Goal: Task Accomplishment & Management: Manage account settings

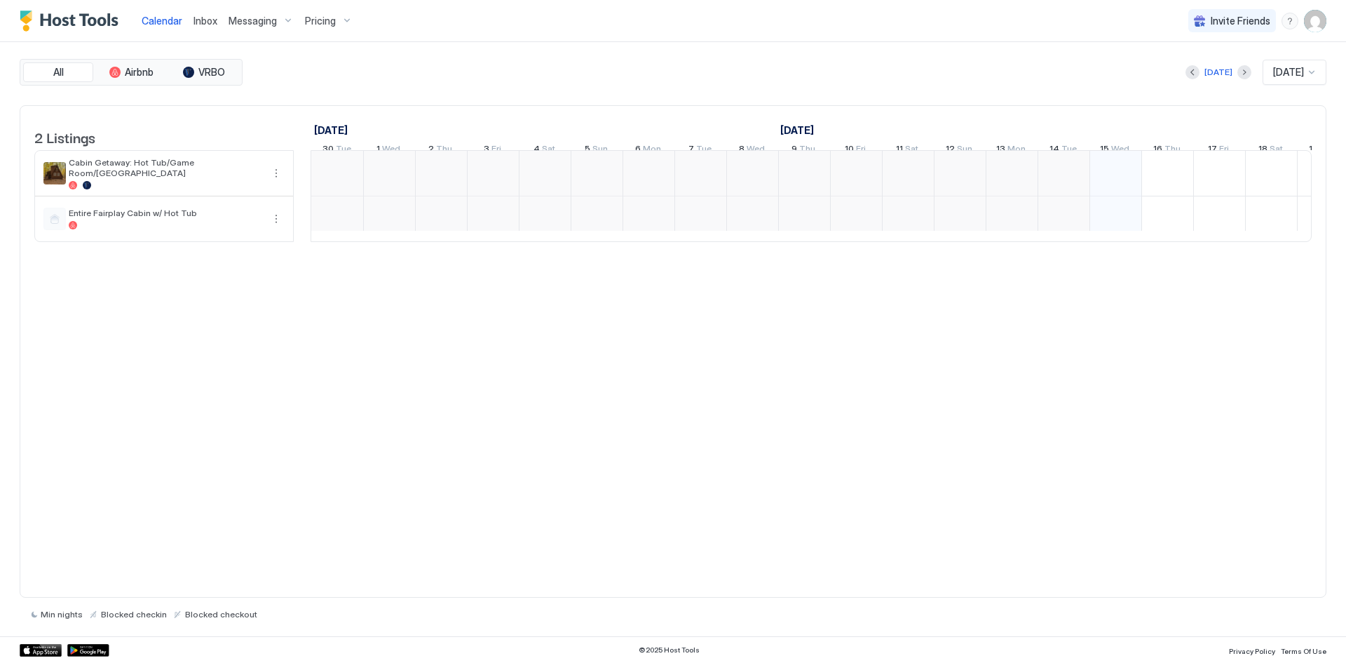
scroll to position [0, 779]
click at [256, 22] on span "Messaging" at bounding box center [253, 21] width 48 height 13
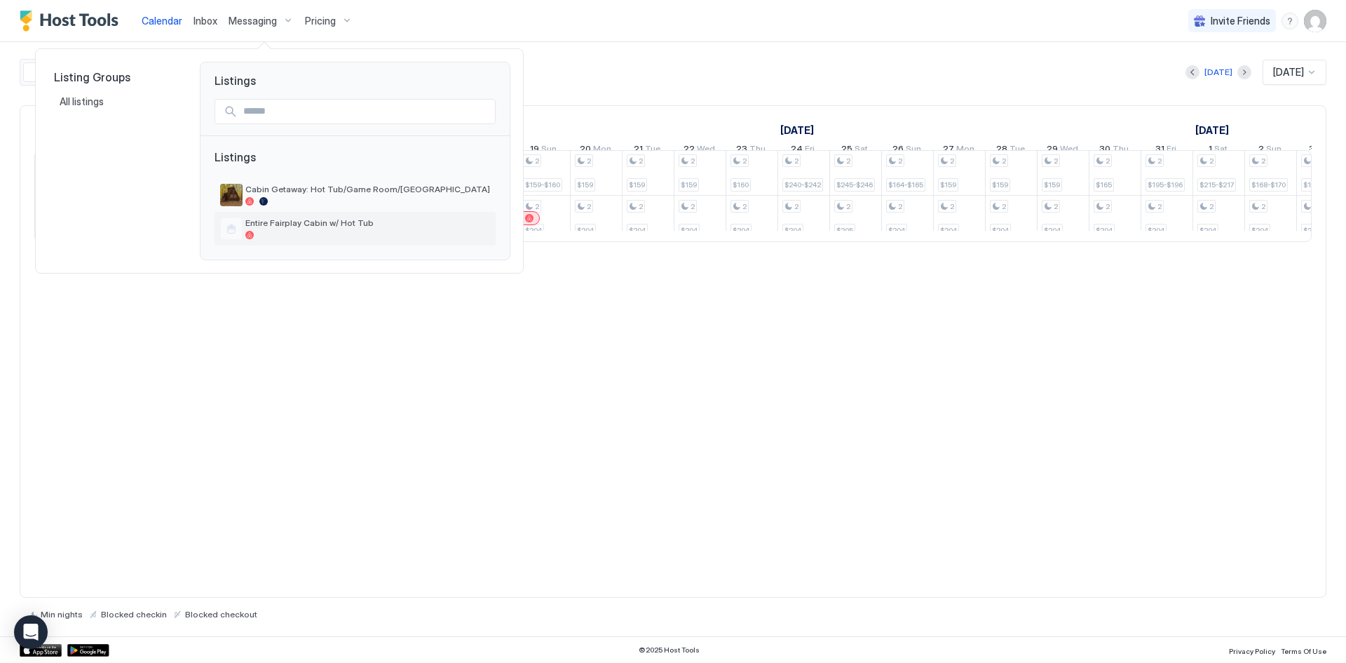
click at [333, 237] on div at bounding box center [367, 235] width 245 height 8
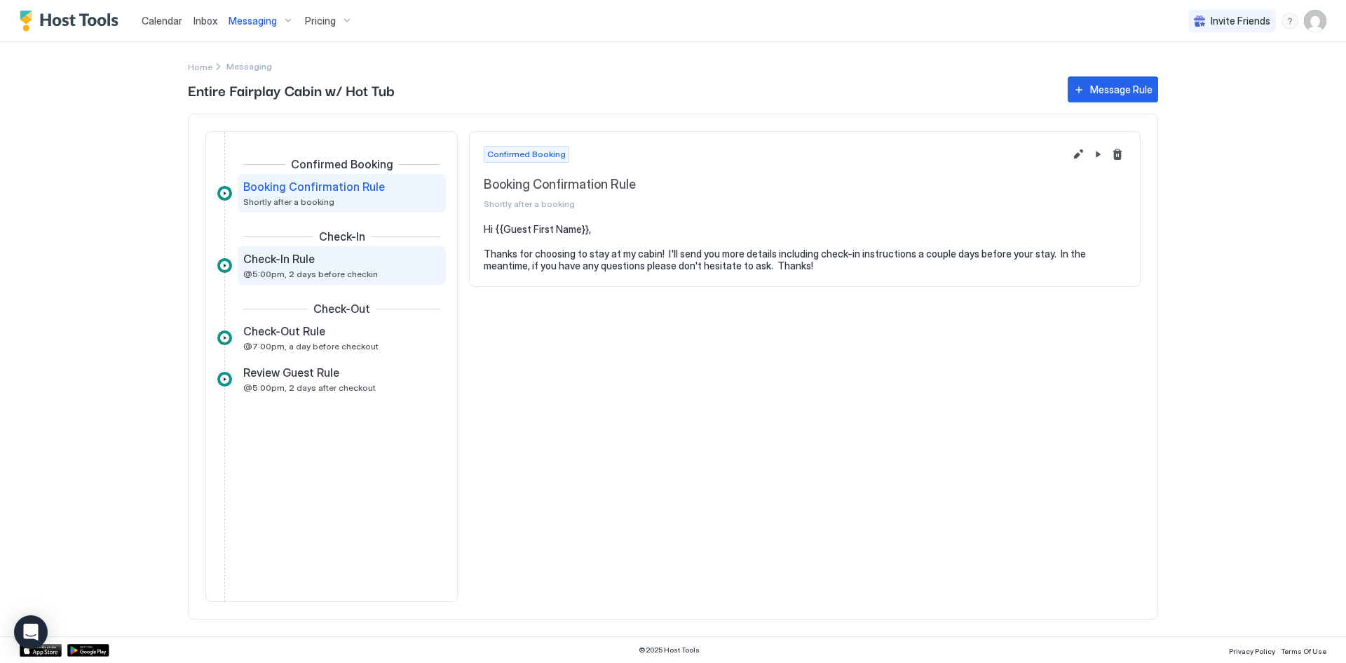
click at [305, 265] on span "Check-In Rule" at bounding box center [279, 259] width 72 height 14
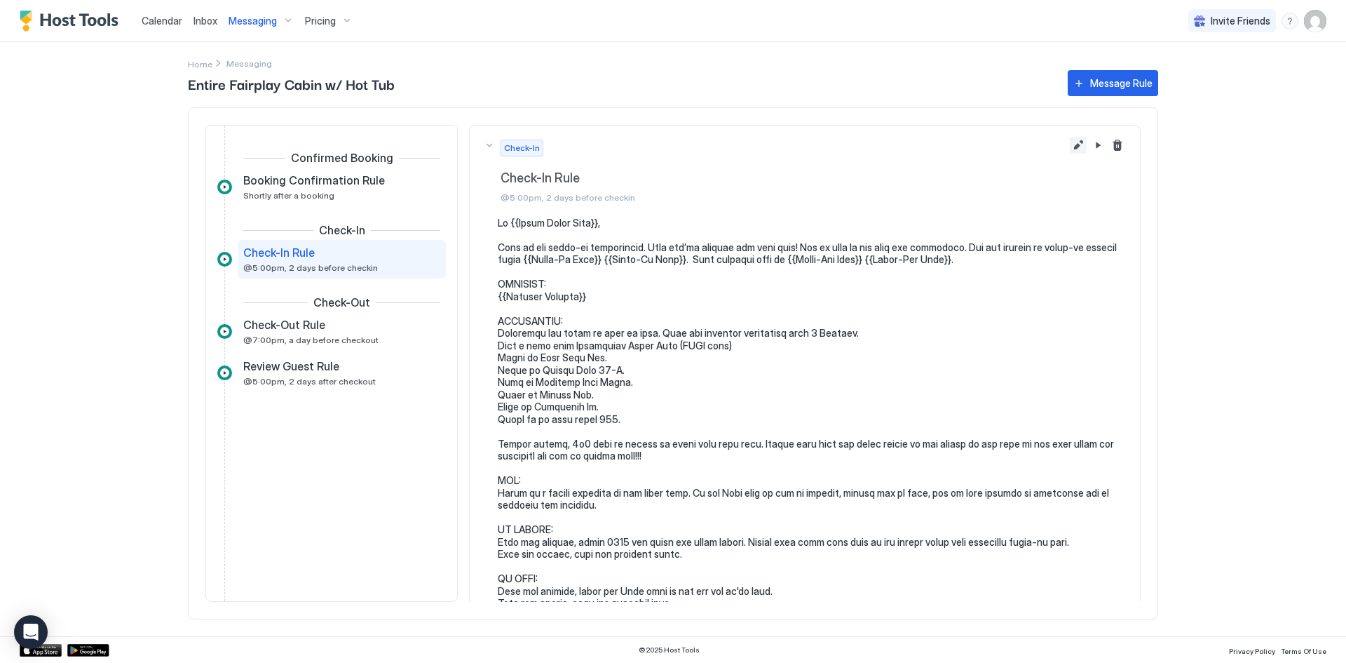
click at [1070, 142] on button "Edit message rule" at bounding box center [1078, 145] width 17 height 17
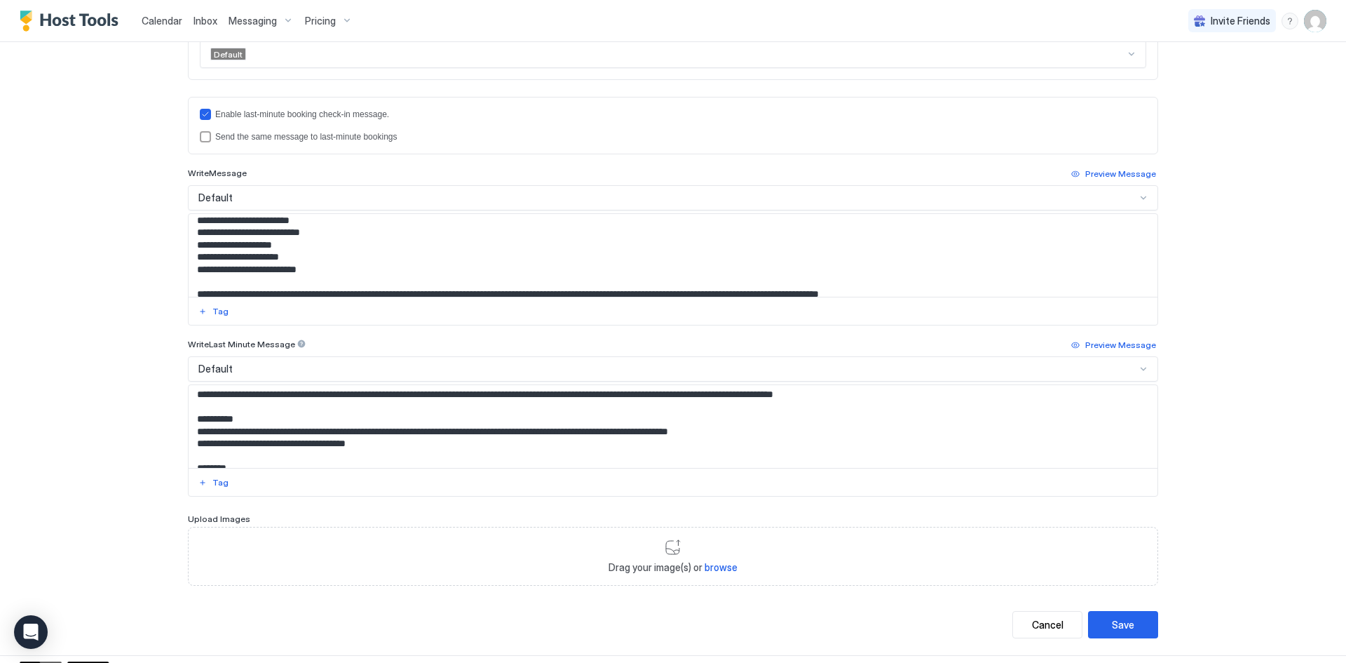
scroll to position [280, 0]
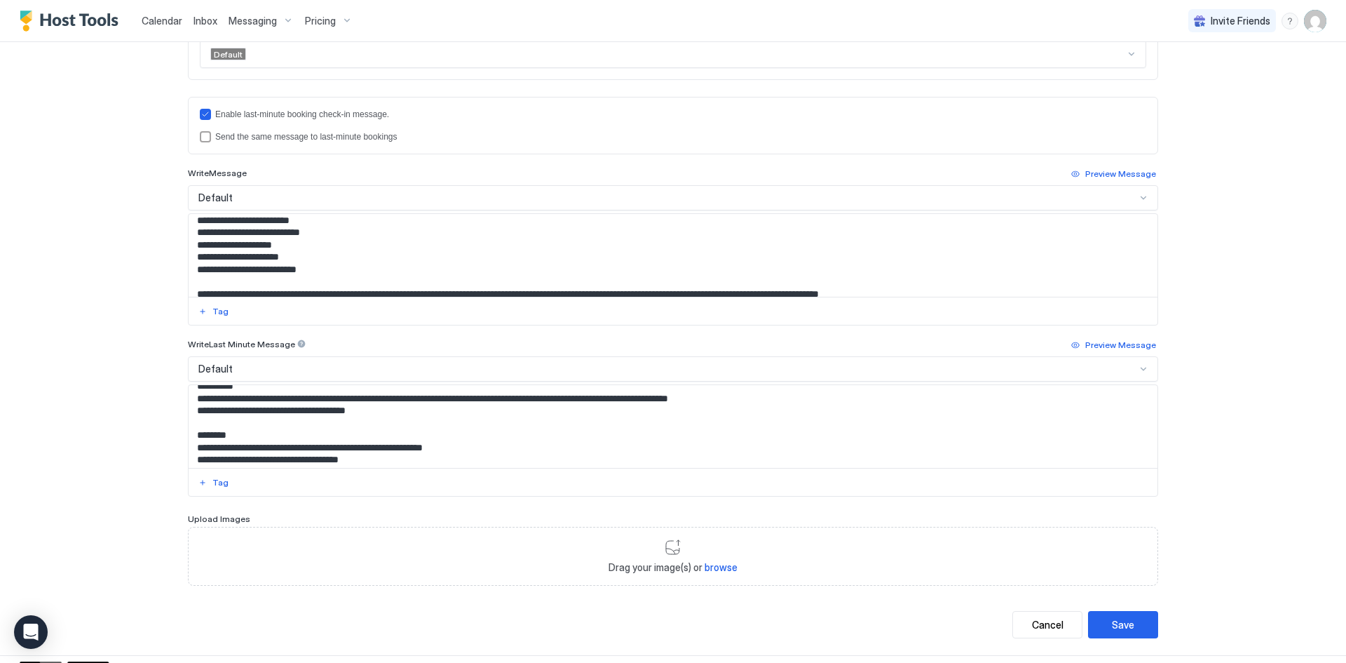
click at [304, 410] on textarea "Input Field" at bounding box center [673, 426] width 969 height 83
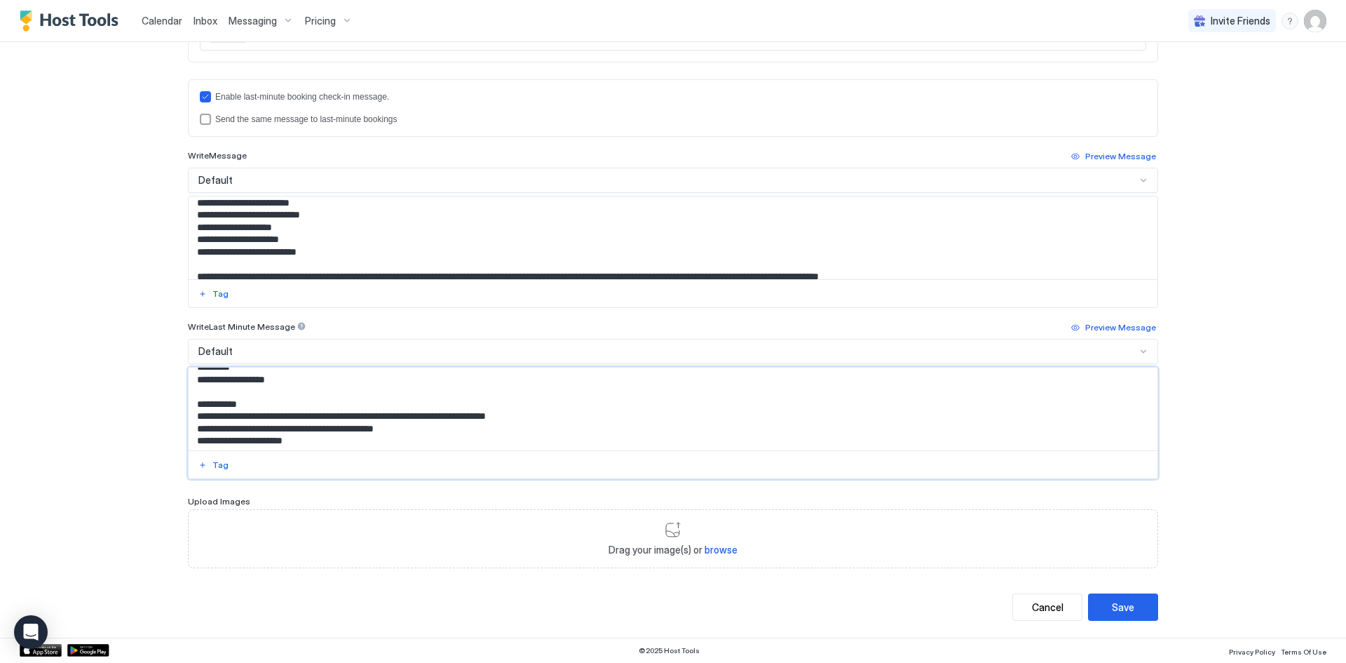
scroll to position [0, 0]
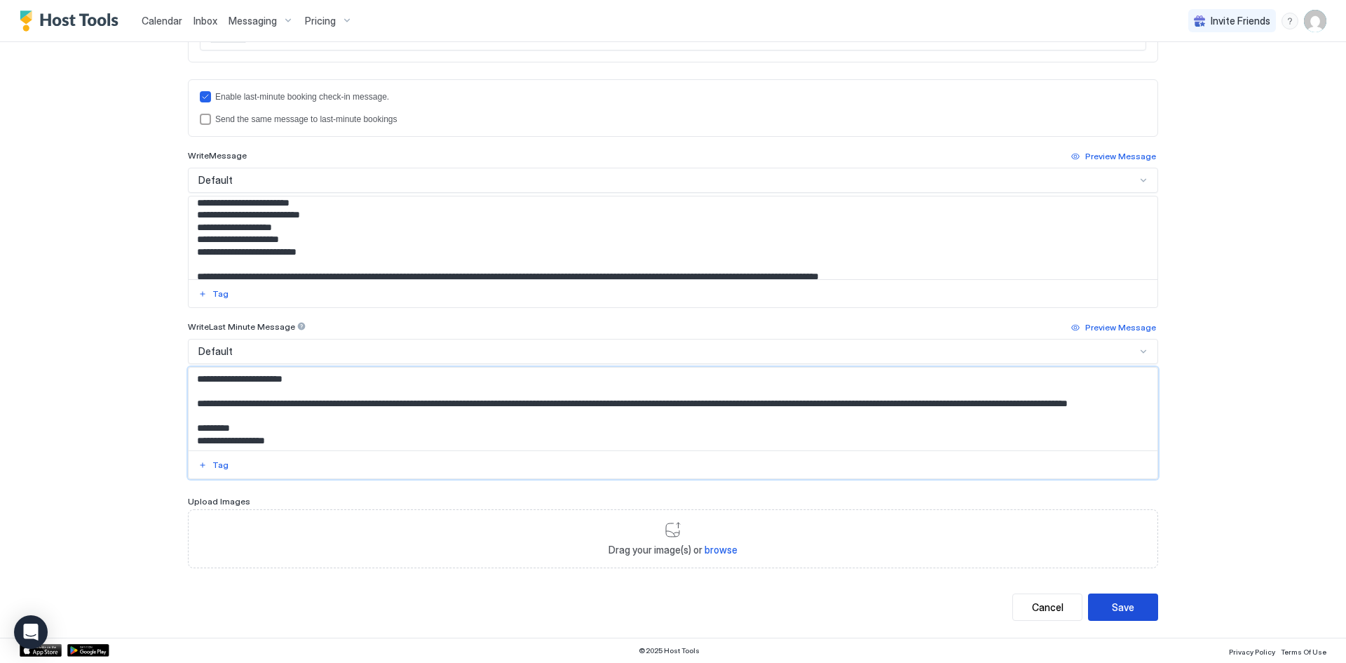
type textarea "**********"
click at [1129, 609] on button "Save" at bounding box center [1123, 606] width 70 height 27
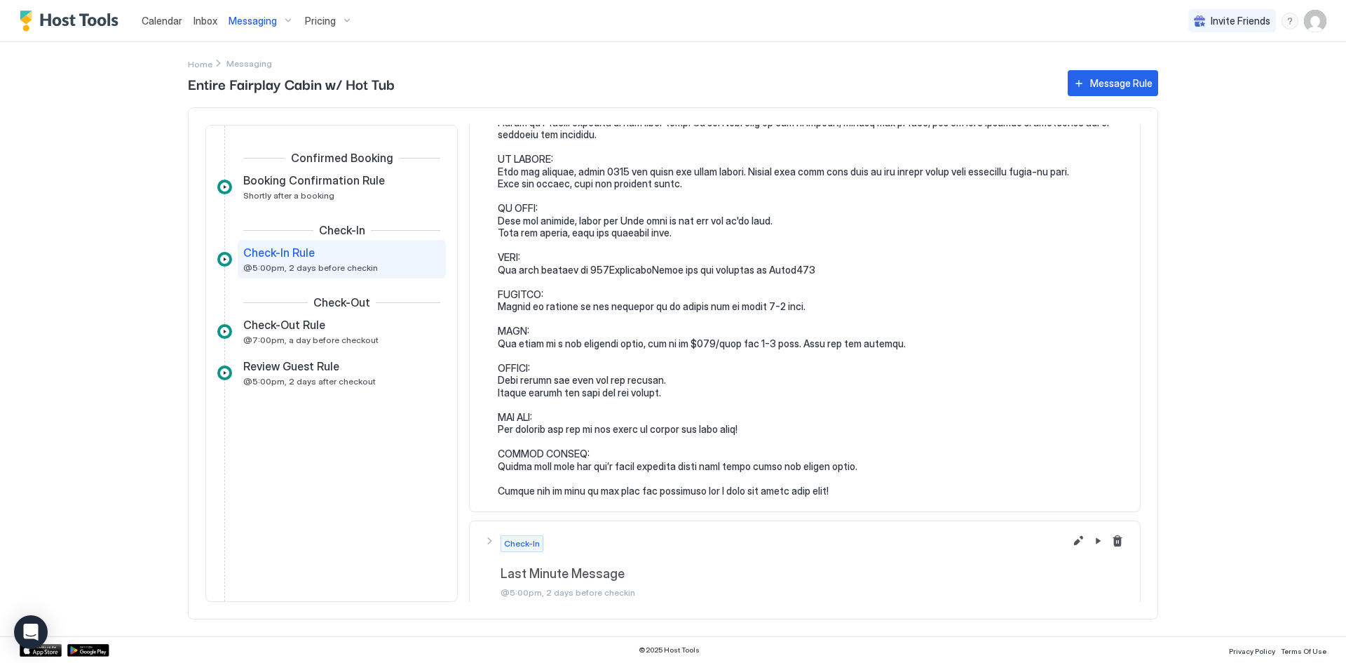
scroll to position [381, 0]
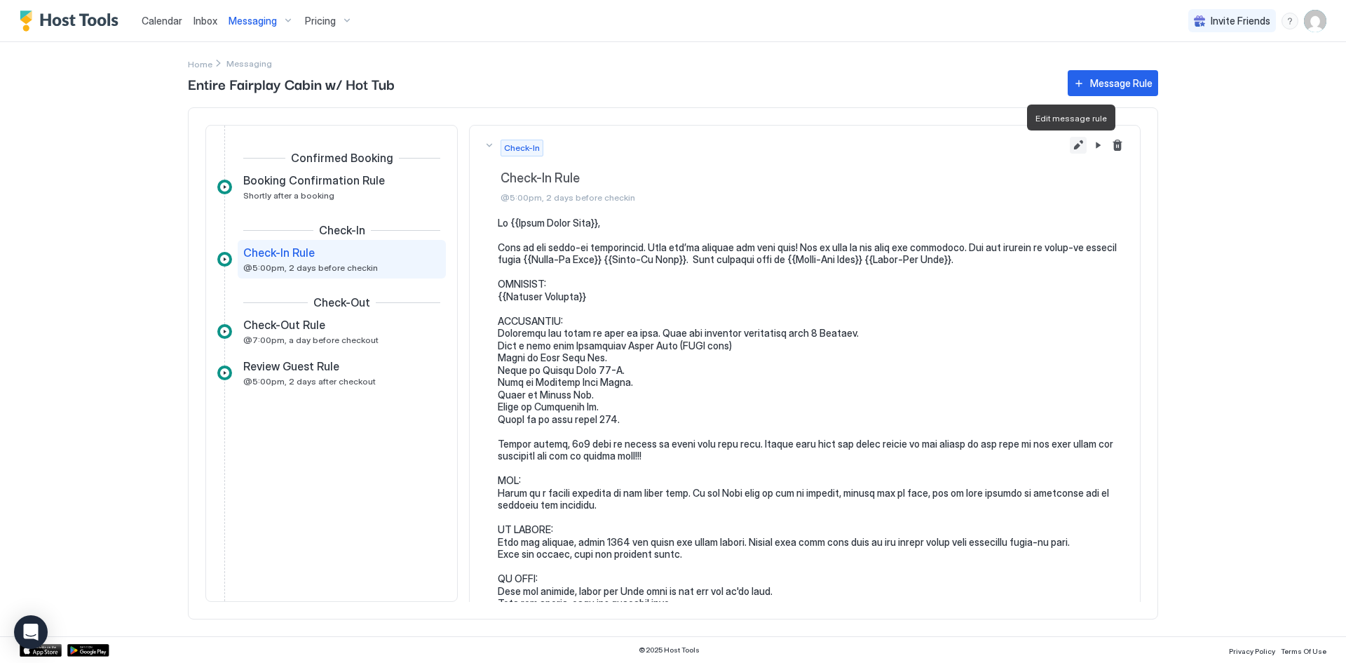
click at [1070, 146] on button "Edit message rule" at bounding box center [1078, 145] width 17 height 17
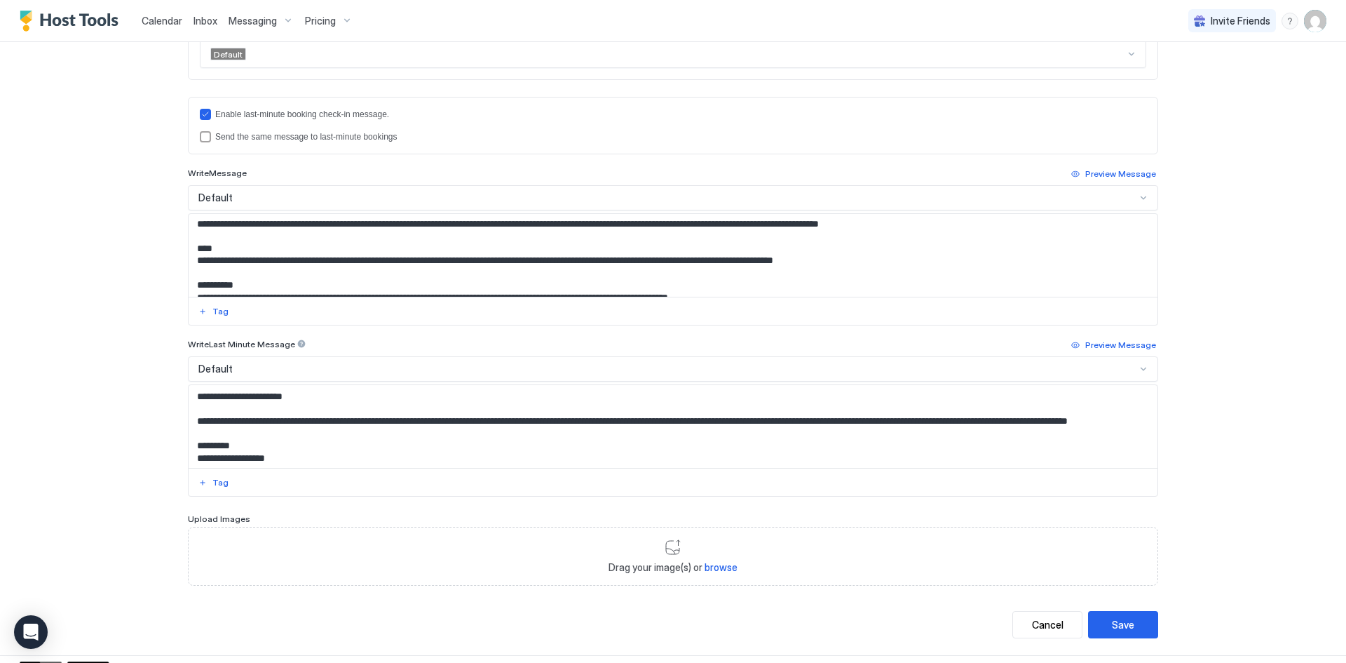
scroll to position [280, 0]
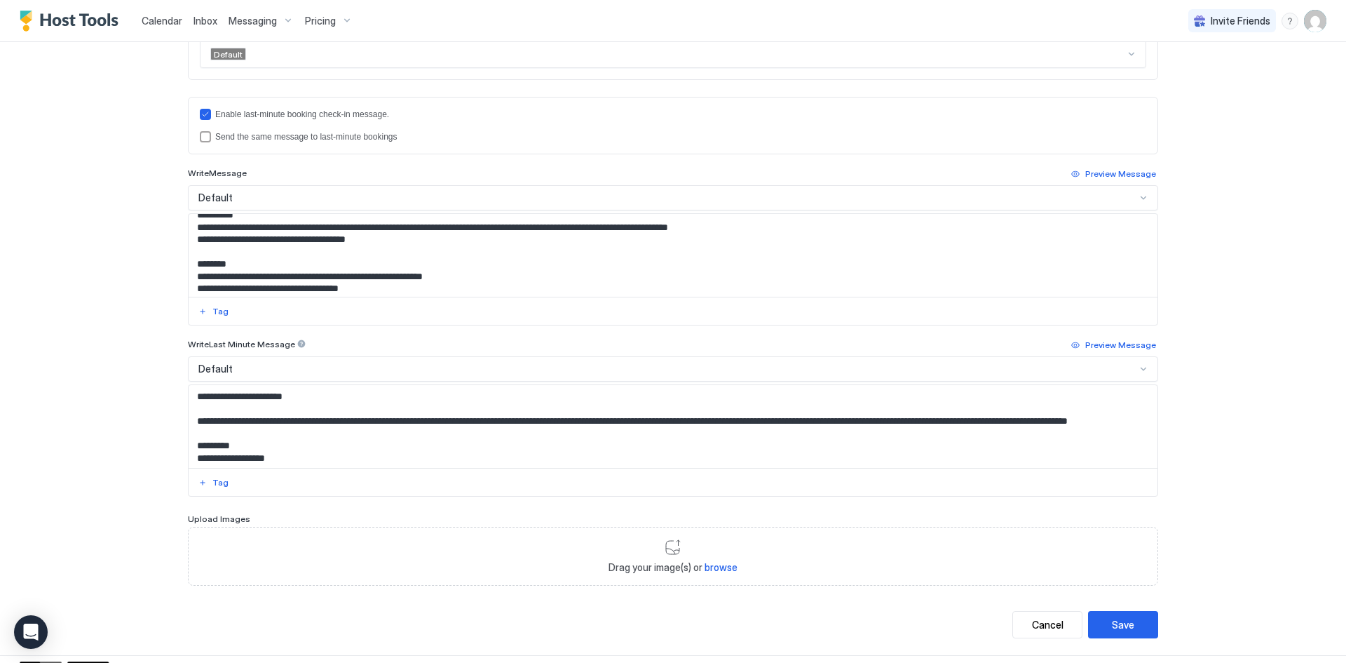
click at [302, 236] on textarea "Input Field" at bounding box center [673, 255] width 969 height 83
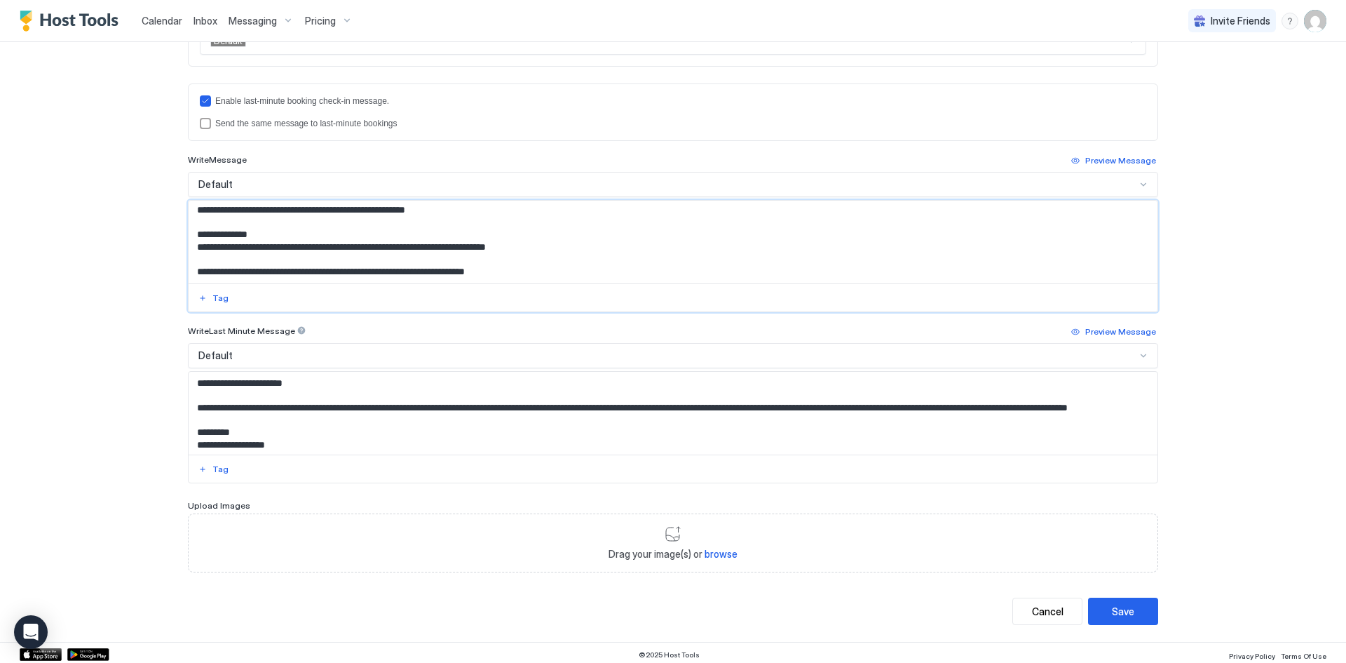
scroll to position [438, 0]
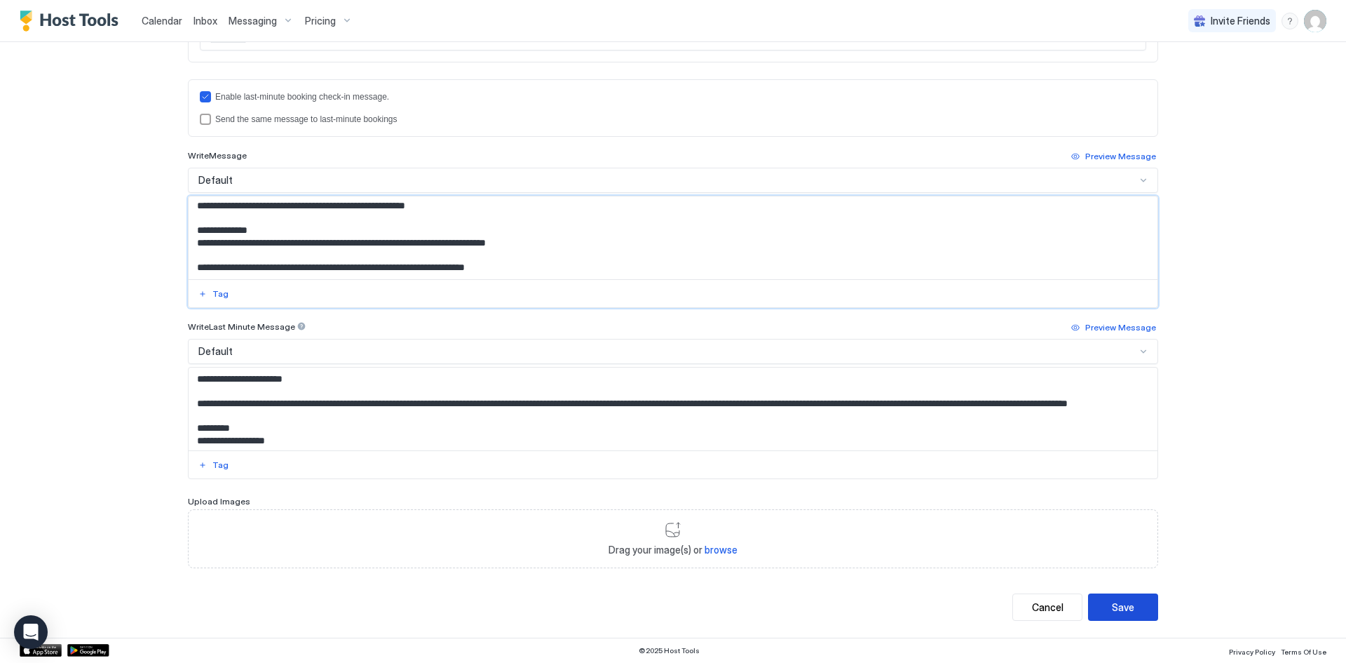
type textarea "**********"
click at [1117, 593] on button "Save" at bounding box center [1123, 606] width 70 height 27
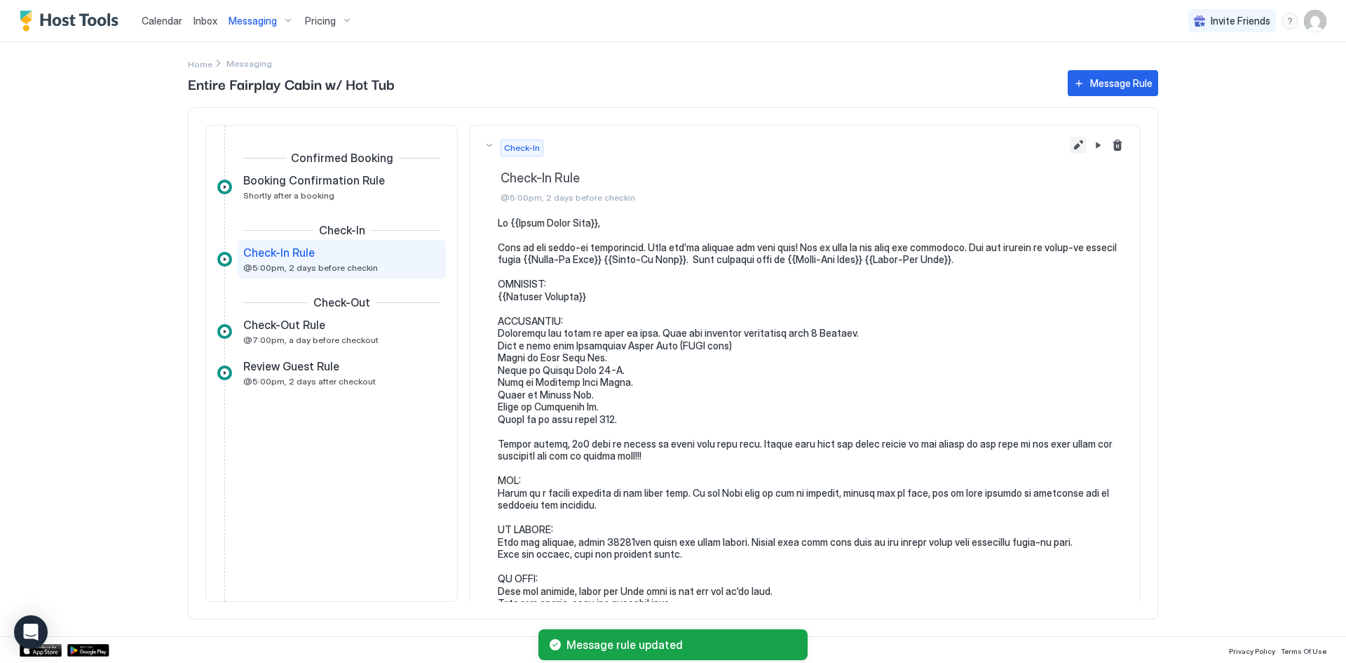
click at [1070, 148] on button "Edit message rule" at bounding box center [1078, 145] width 17 height 17
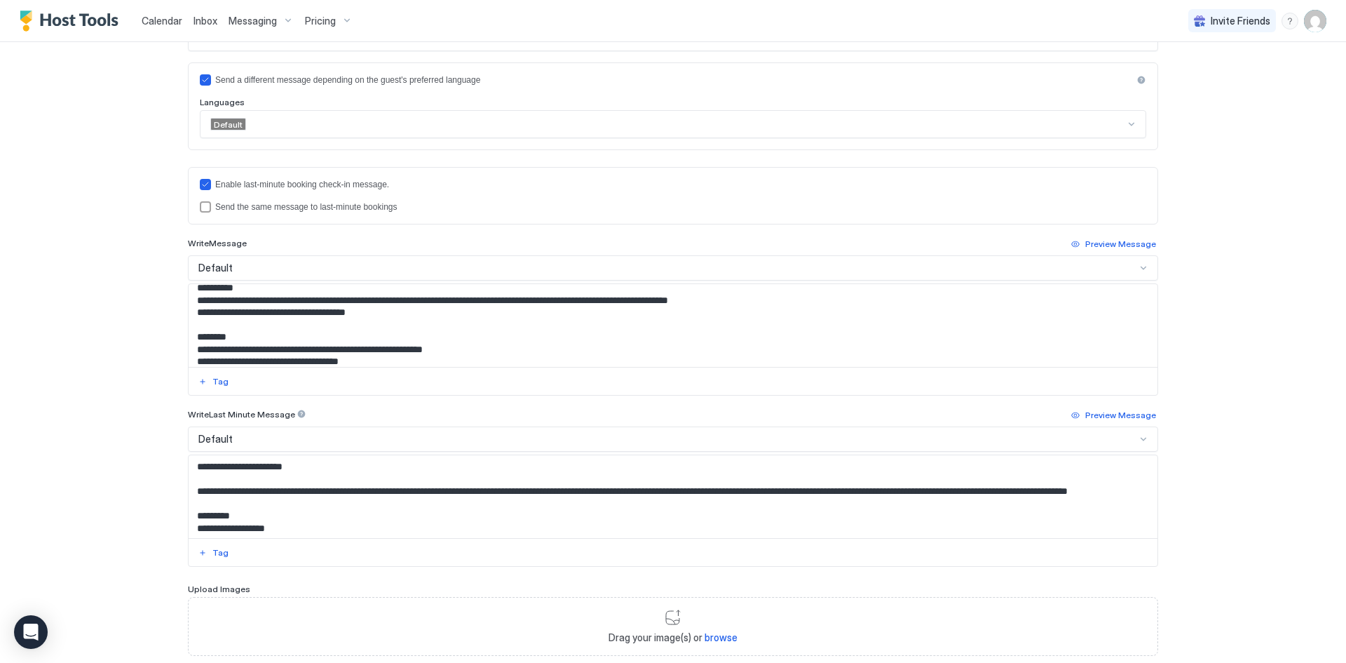
scroll to position [280, 0]
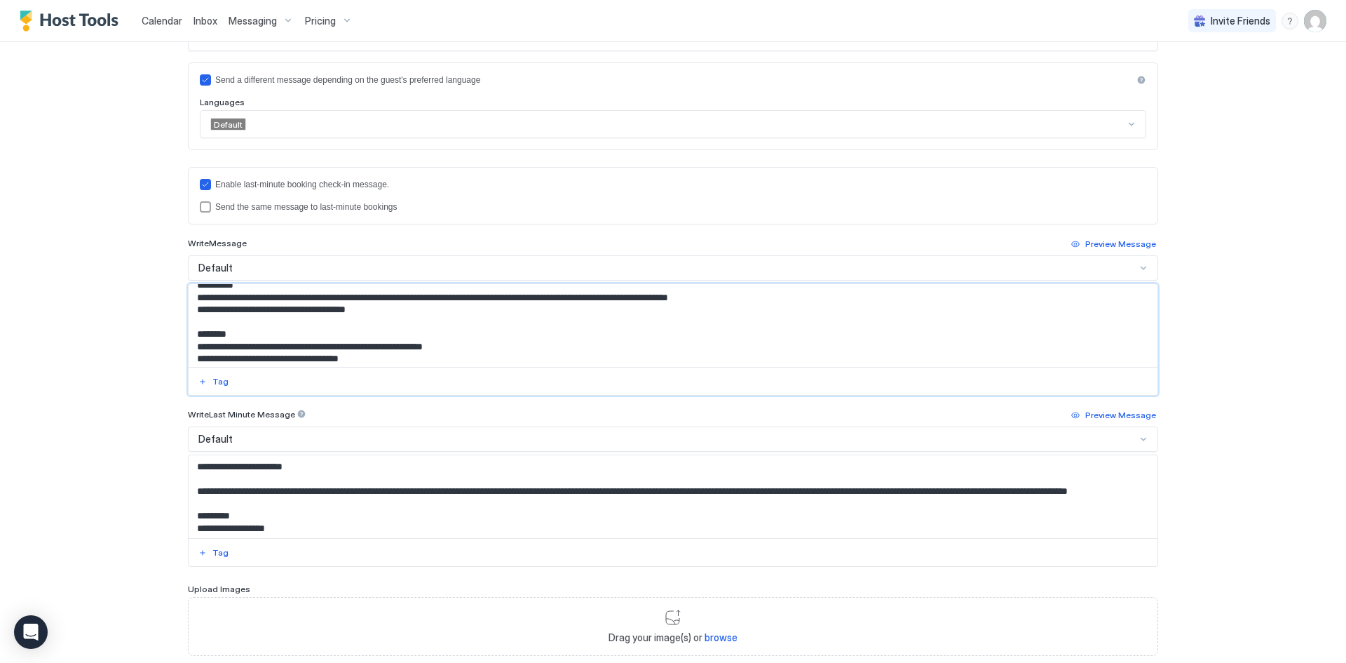
click at [319, 311] on textarea "Input Field" at bounding box center [673, 325] width 969 height 83
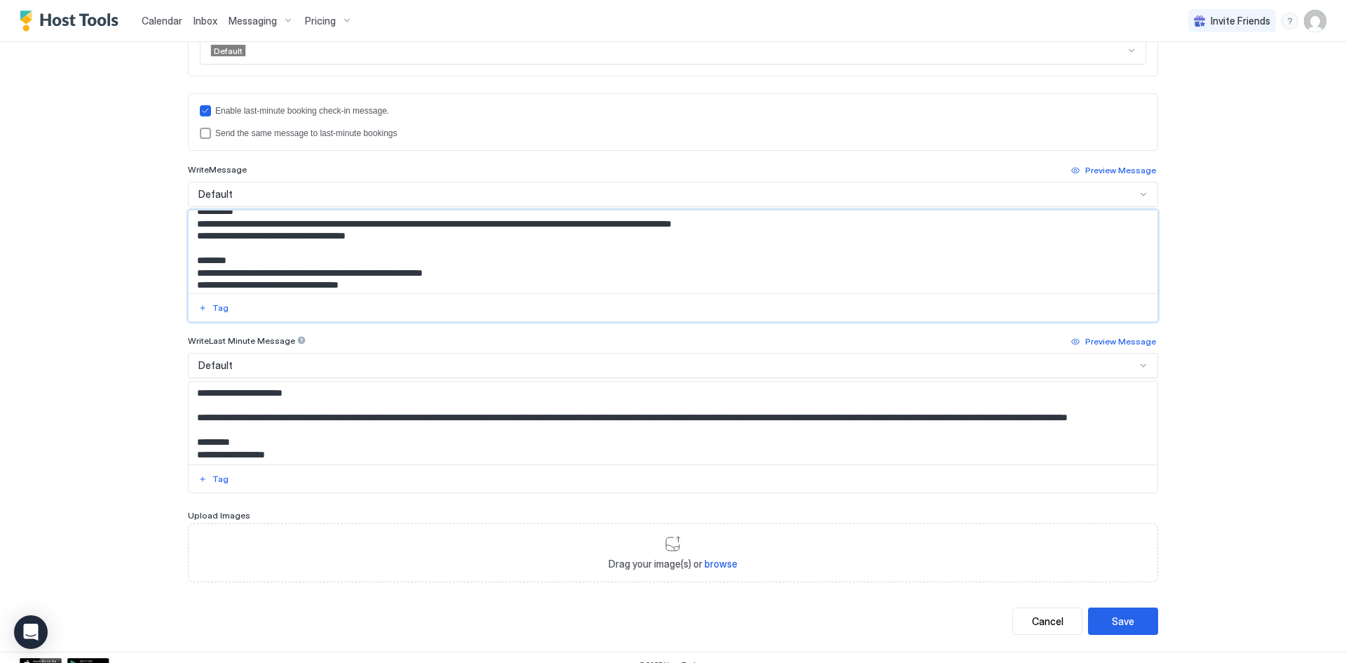
scroll to position [438, 0]
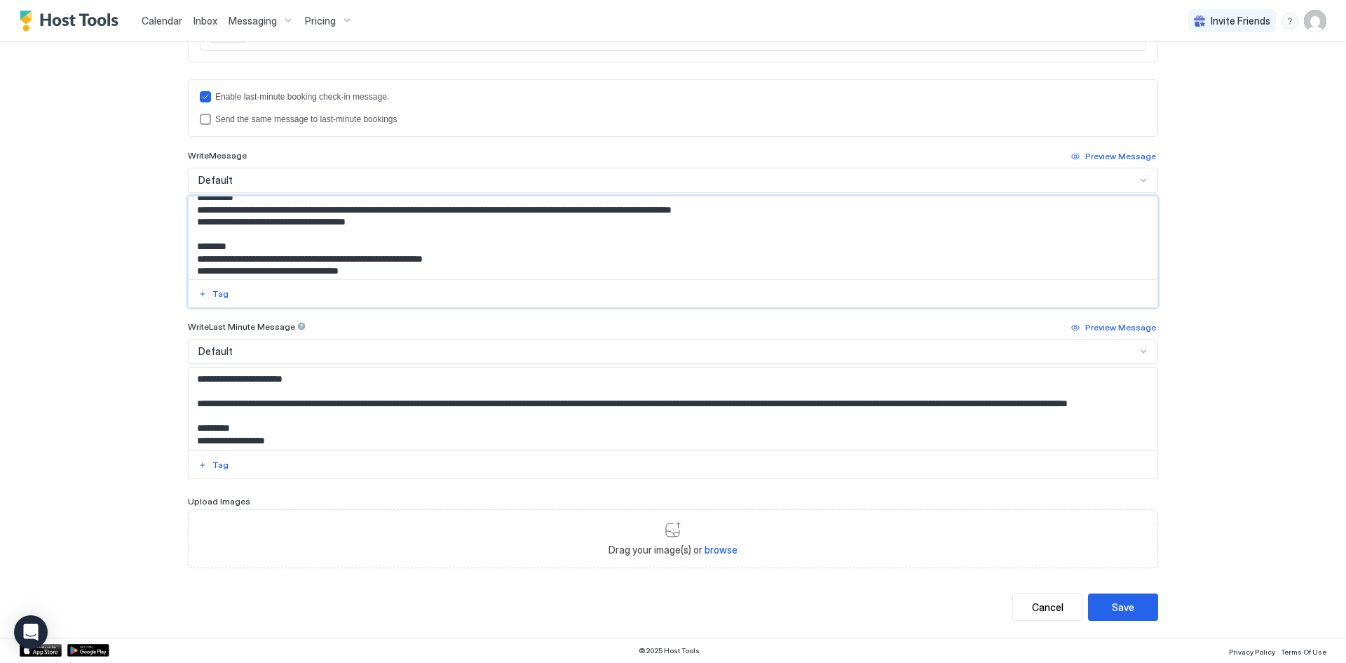
type textarea "**********"
click at [1132, 604] on button "Save" at bounding box center [1123, 606] width 70 height 27
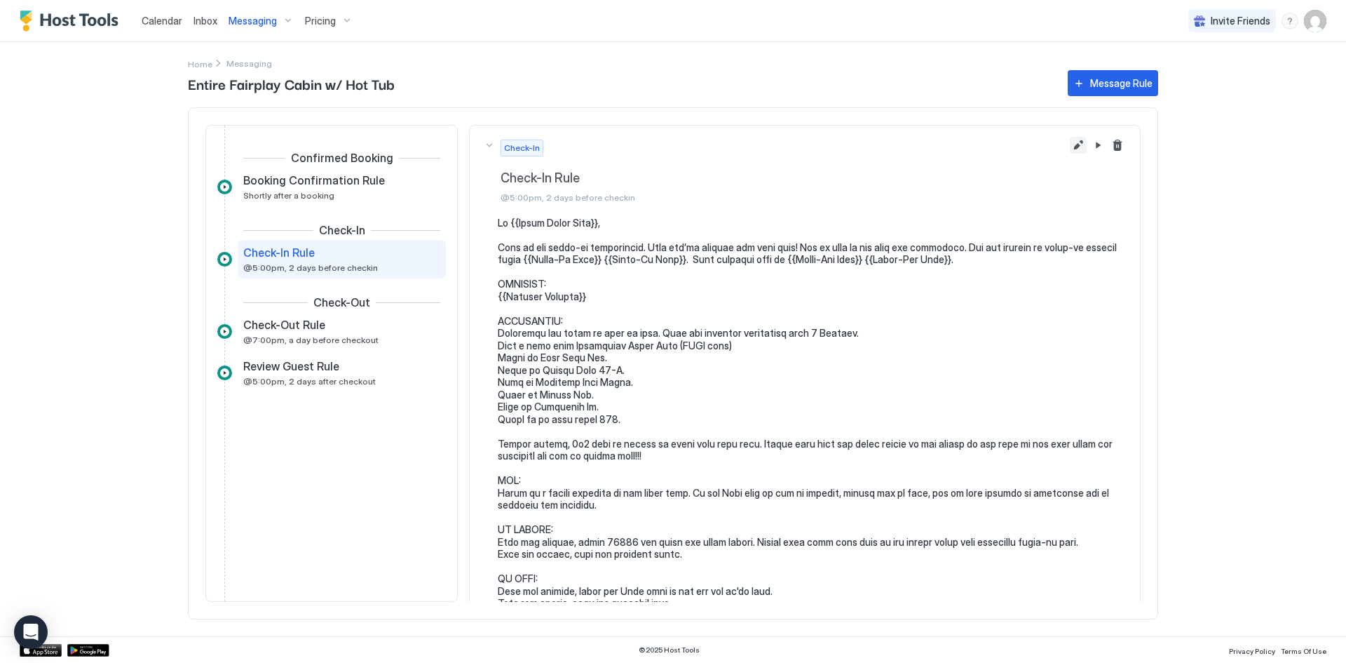
click at [1070, 140] on button "Edit message rule" at bounding box center [1078, 145] width 17 height 17
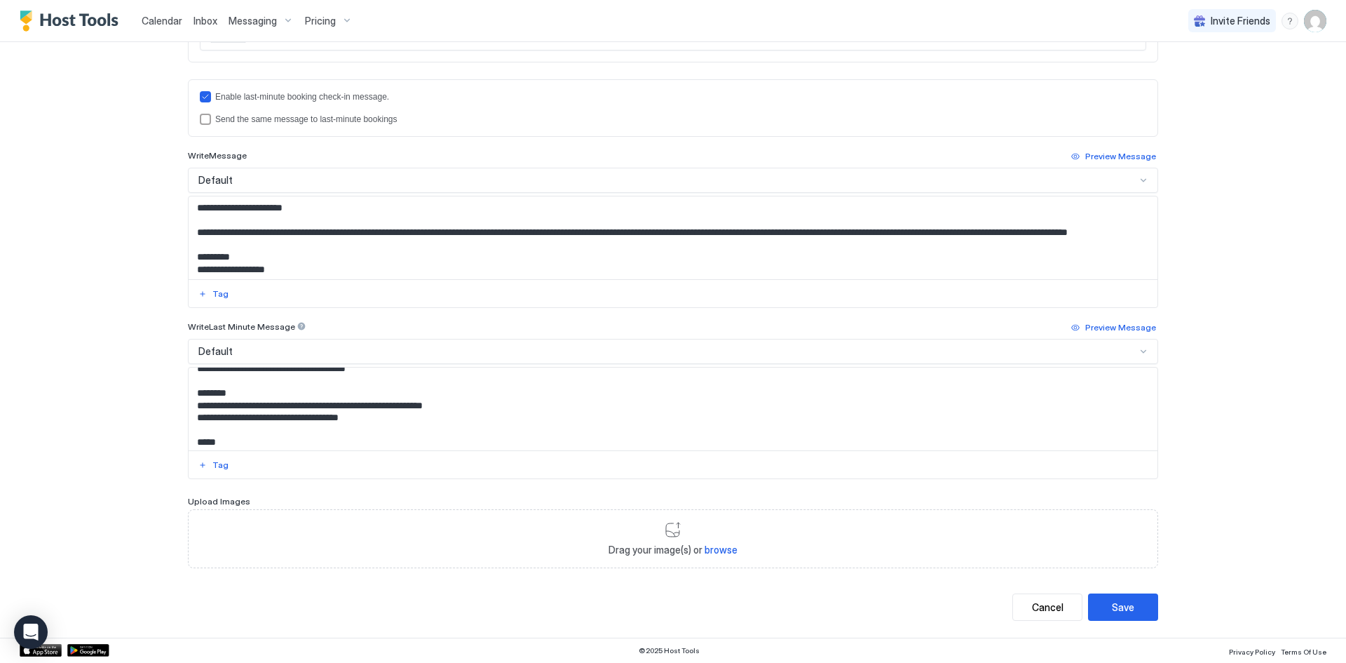
scroll to position [280, 0]
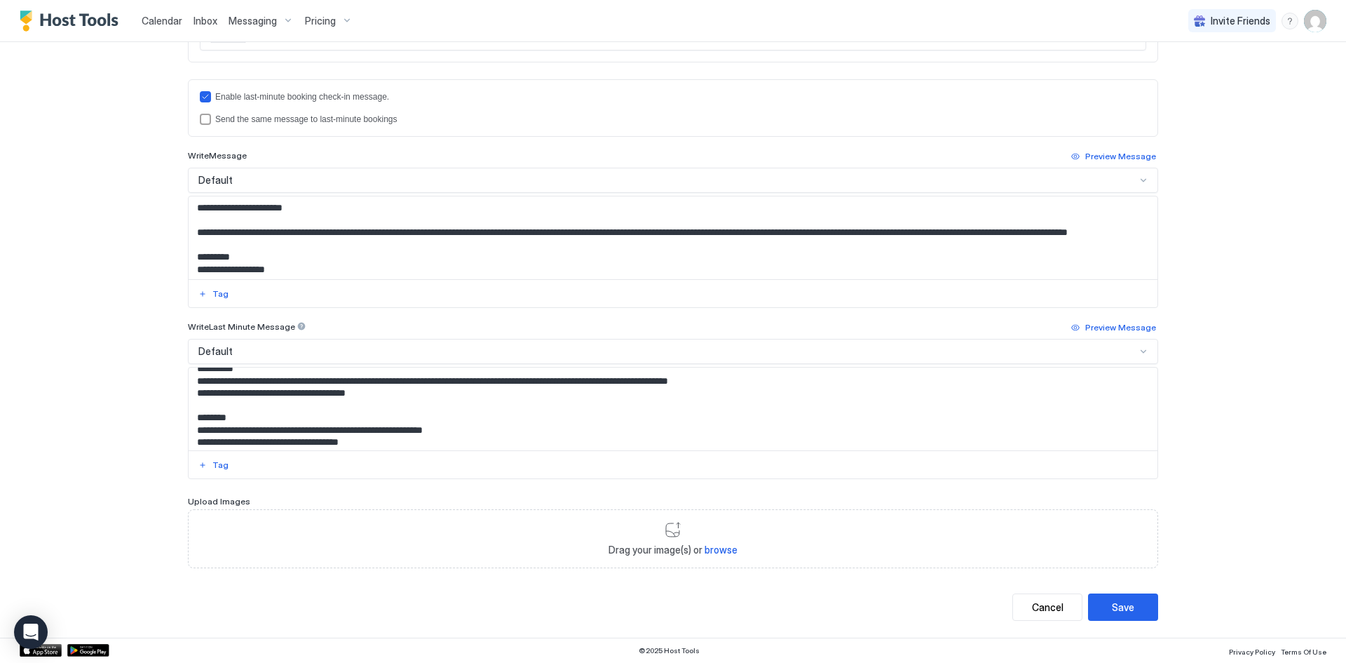
click at [311, 391] on textarea "Input Field" at bounding box center [673, 408] width 969 height 83
type textarea "**********"
click at [1104, 603] on button "Save" at bounding box center [1123, 606] width 70 height 27
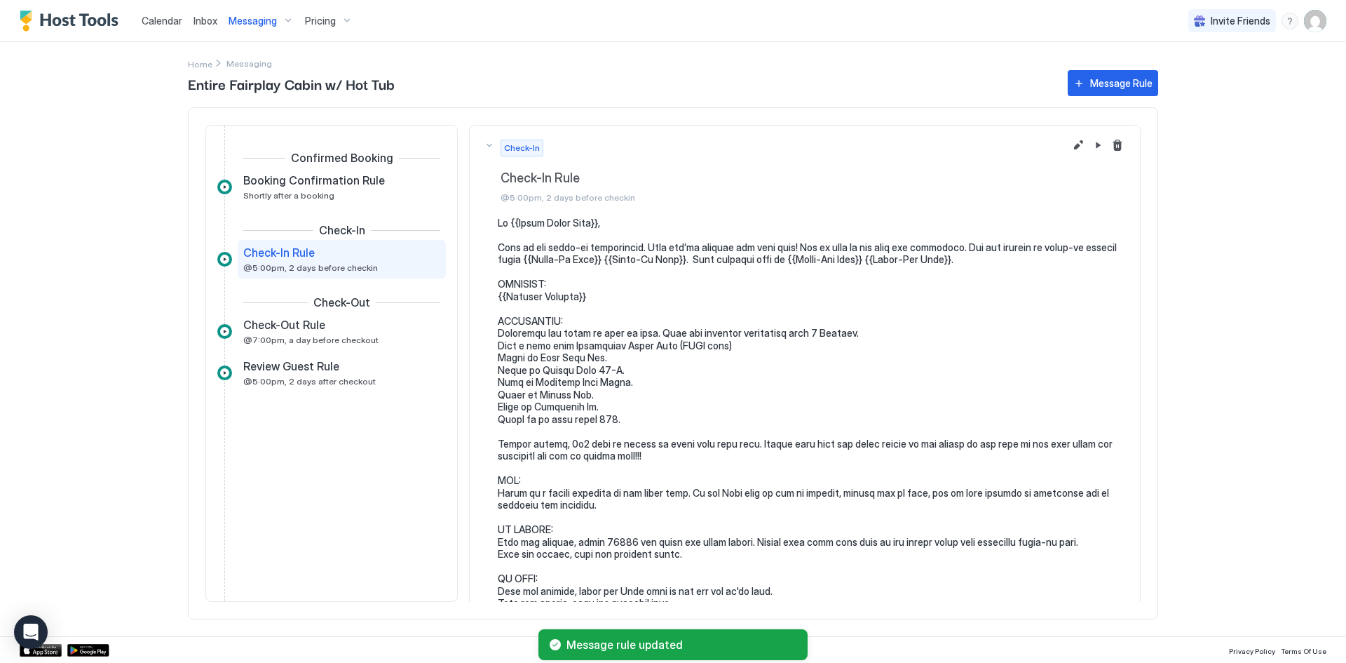
scroll to position [351, 0]
click at [1066, 135] on div at bounding box center [1098, 171] width 84 height 91
click at [1070, 145] on button "Edit message rule" at bounding box center [1078, 145] width 17 height 17
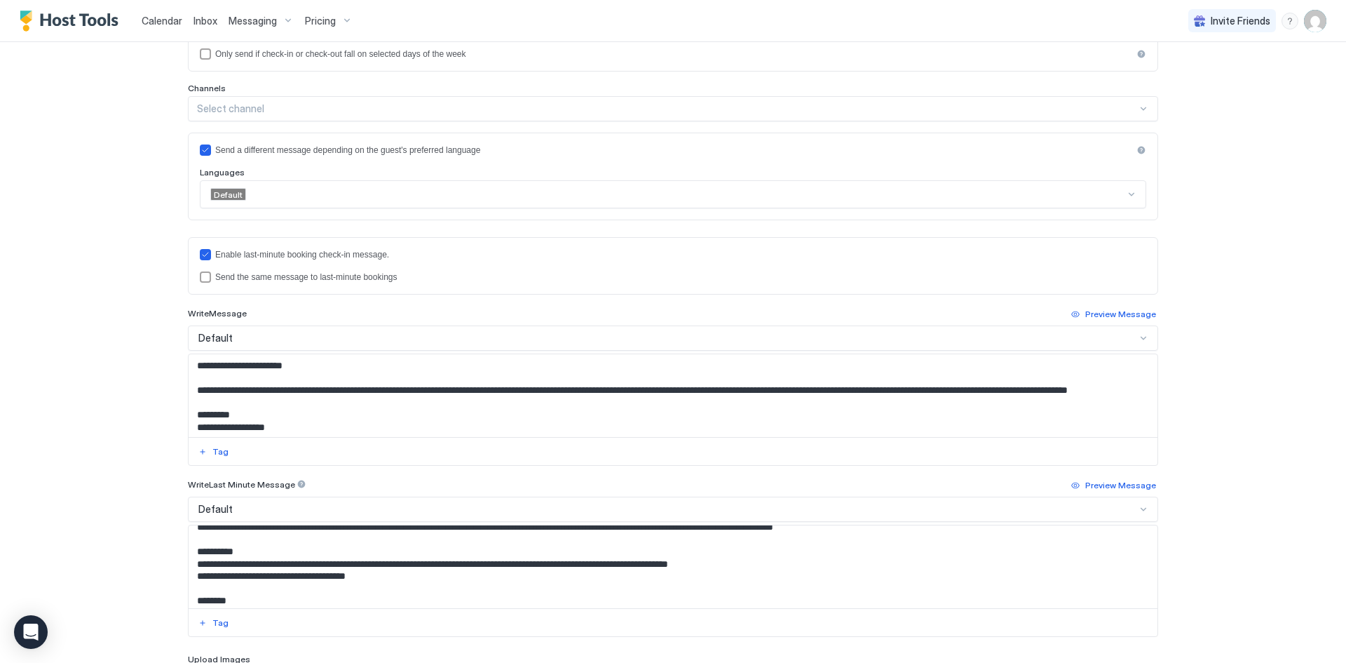
scroll to position [280, 0]
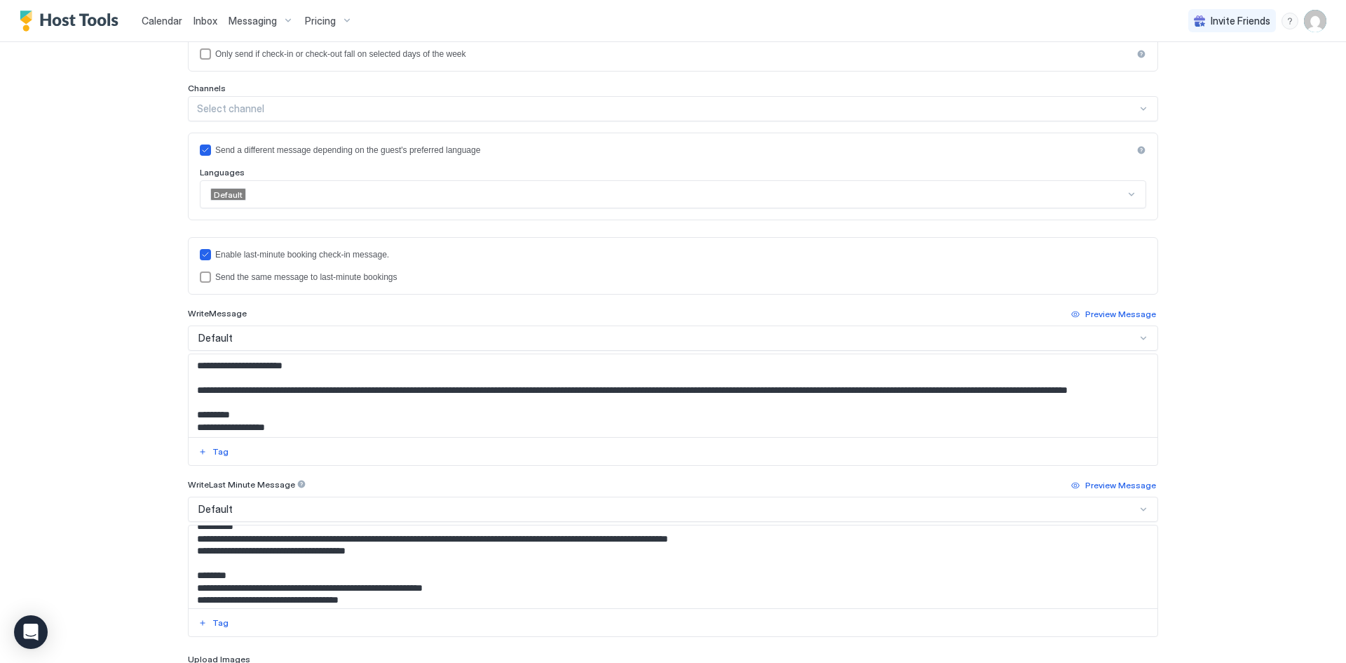
click at [314, 551] on textarea "Input Field" at bounding box center [673, 566] width 969 height 83
click at [327, 551] on textarea "Input Field" at bounding box center [673, 566] width 969 height 83
type textarea "**********"
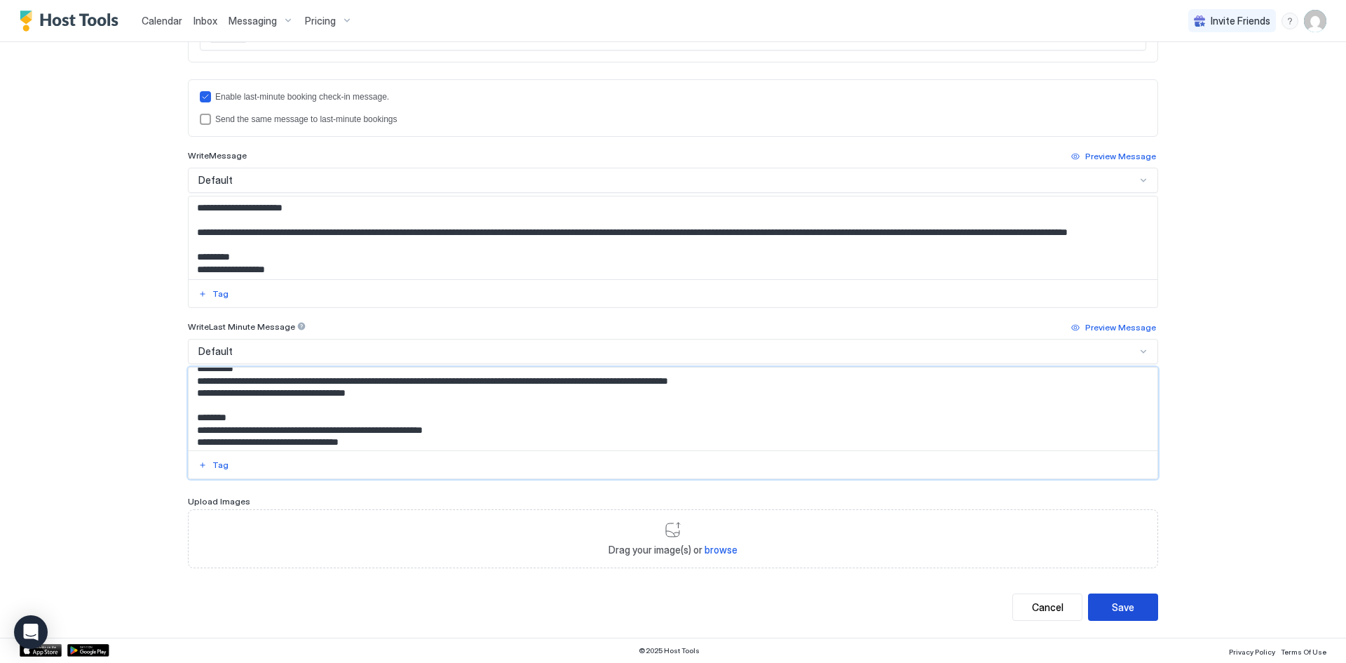
click at [1112, 607] on div "Save" at bounding box center [1123, 607] width 22 height 15
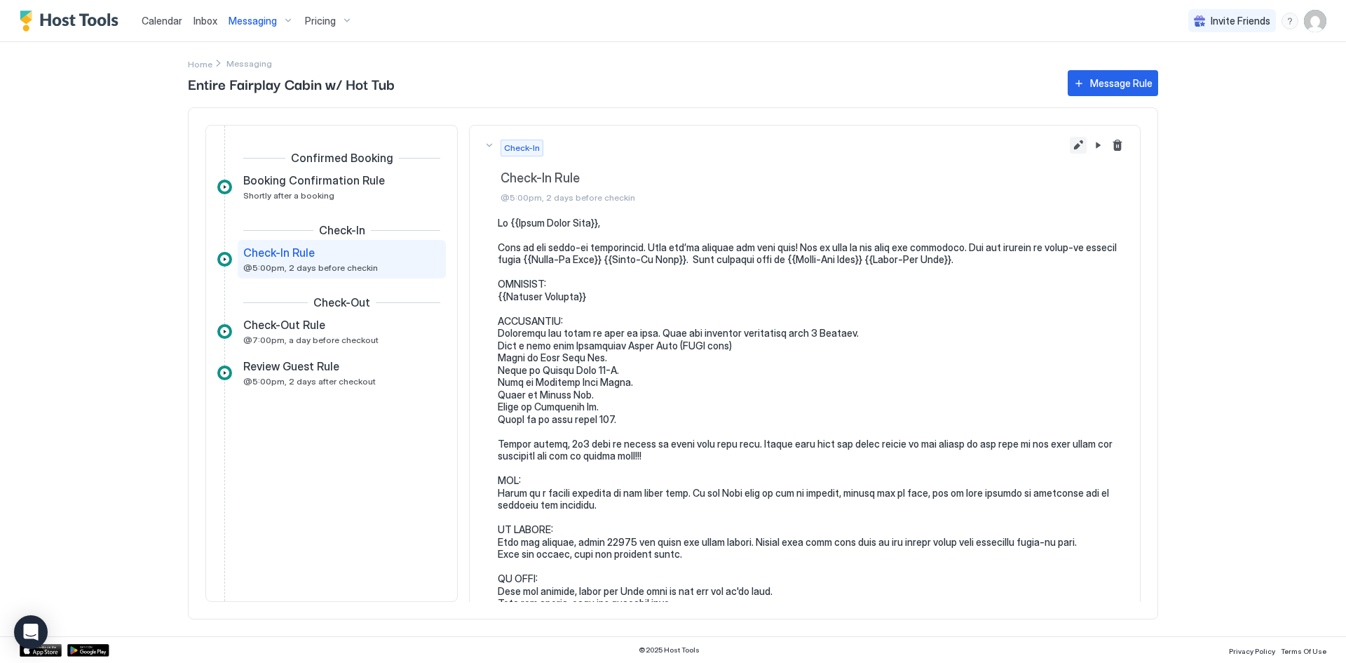
click at [1070, 144] on button "Edit message rule" at bounding box center [1078, 145] width 17 height 17
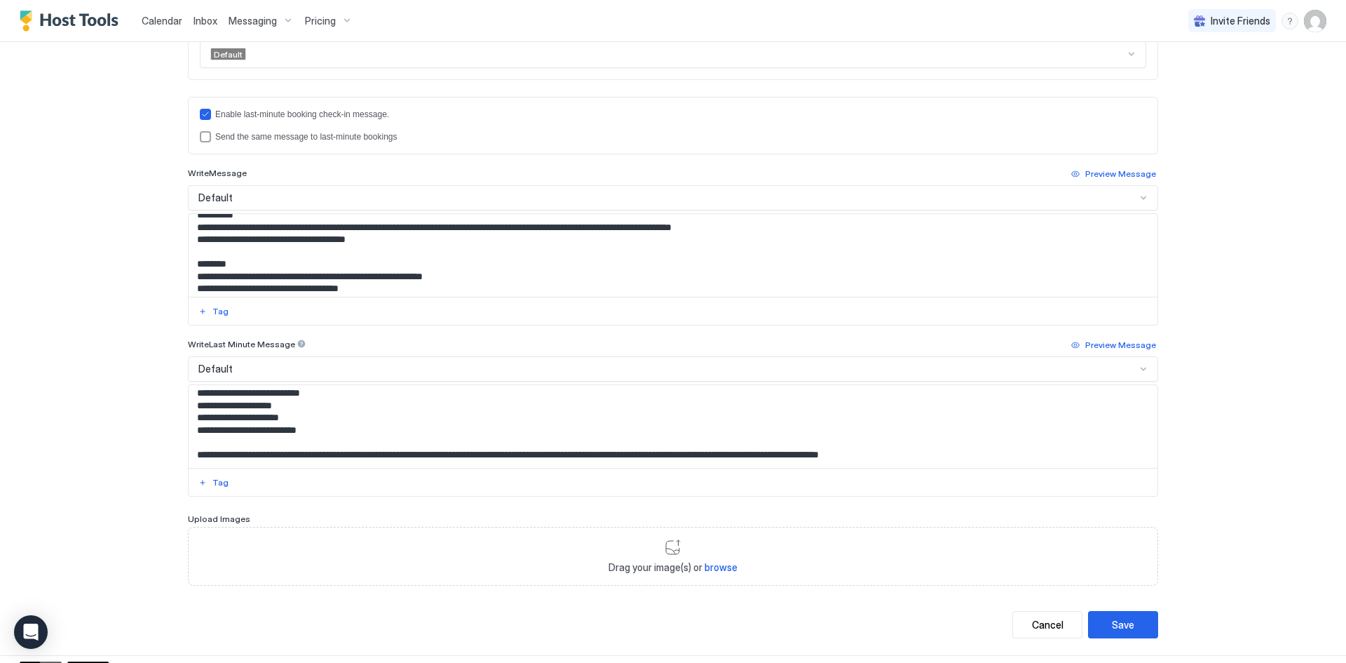
scroll to position [70, 0]
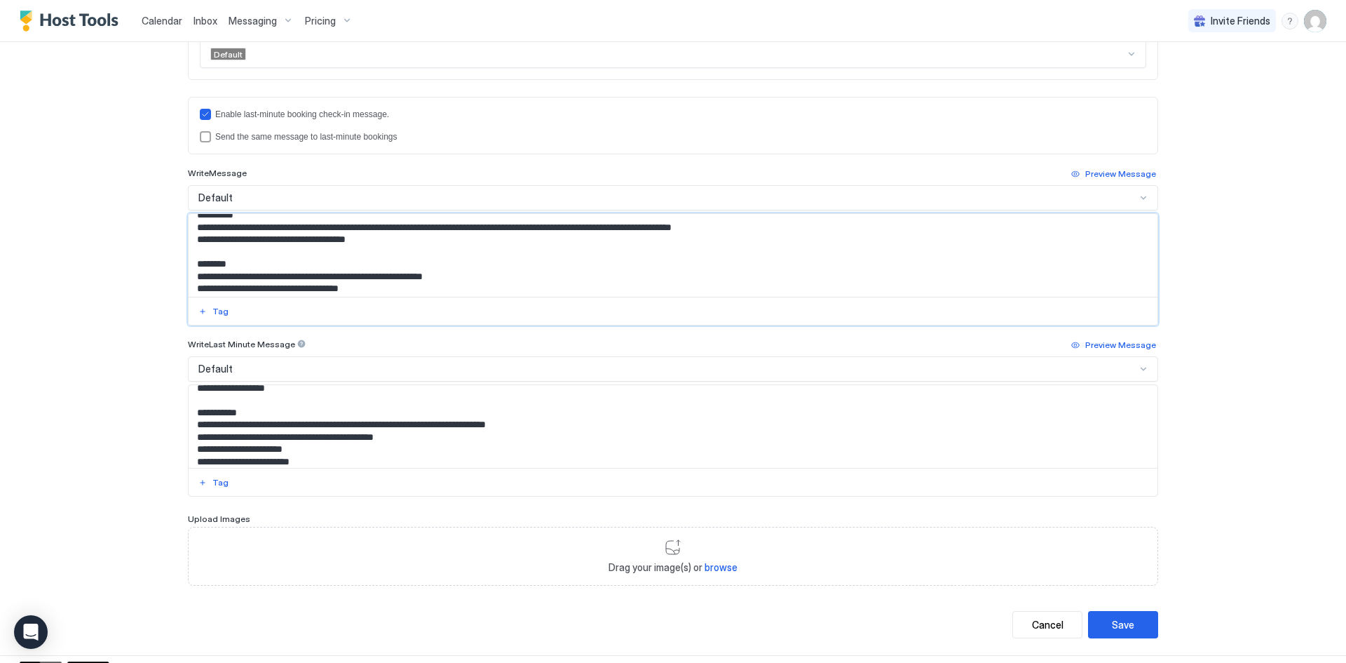
click at [317, 241] on textarea "Input Field" at bounding box center [673, 255] width 969 height 83
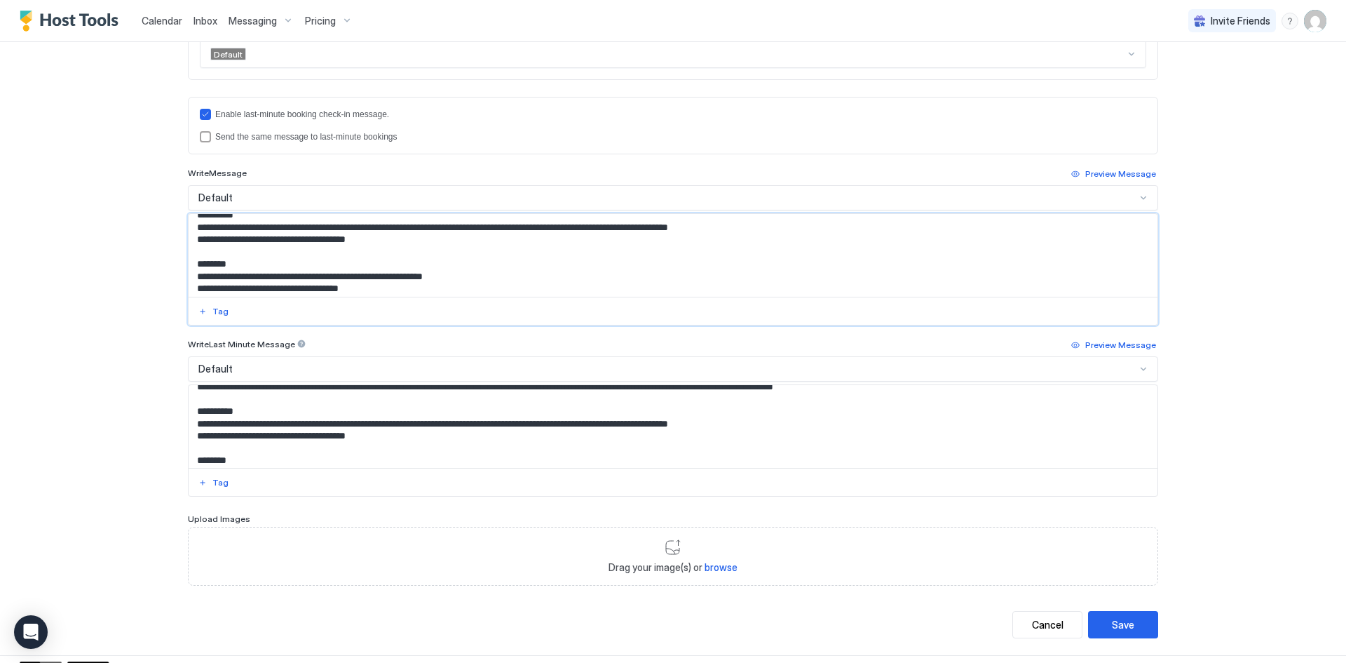
scroll to position [280, 0]
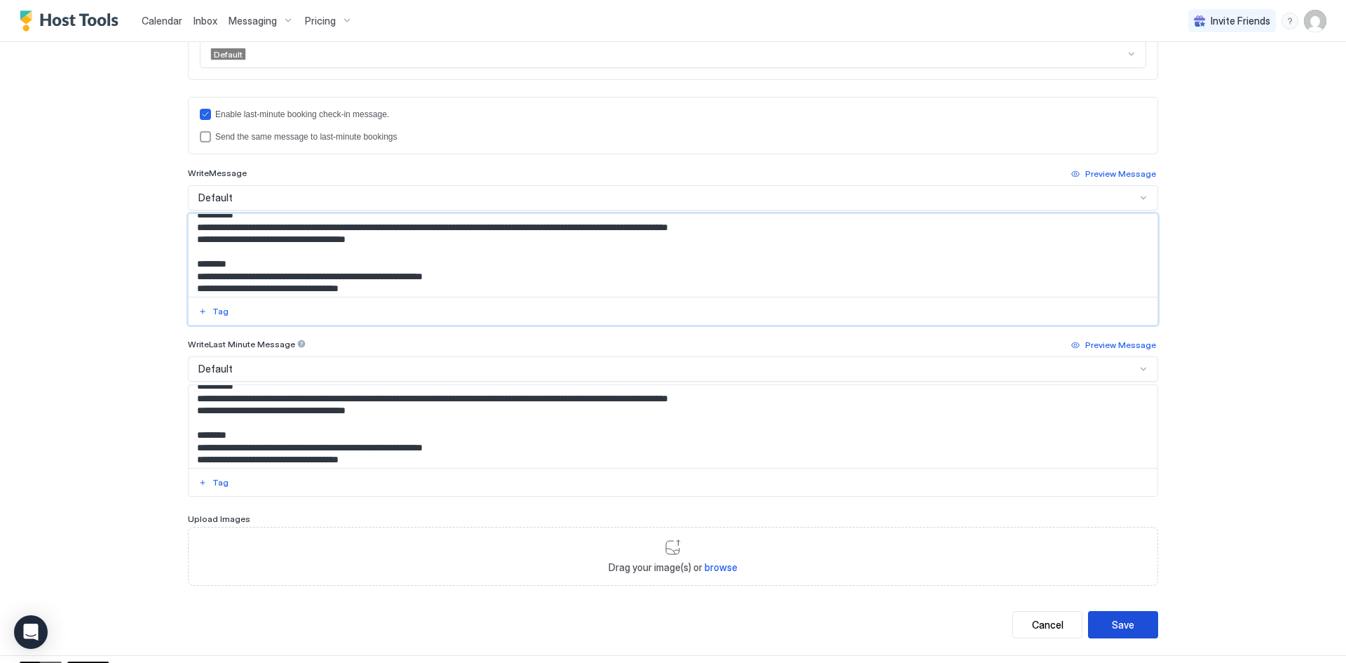
type textarea "**********"
click at [1112, 629] on div "Save" at bounding box center [1123, 624] width 22 height 15
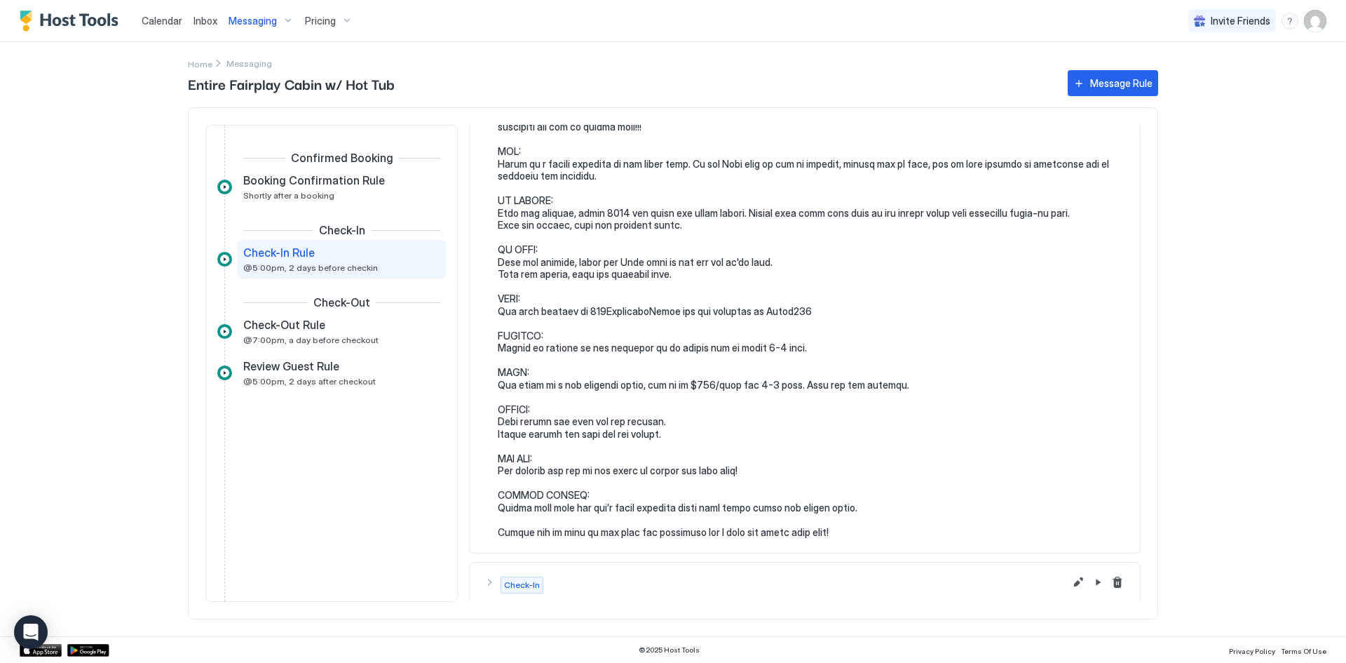
scroll to position [381, 0]
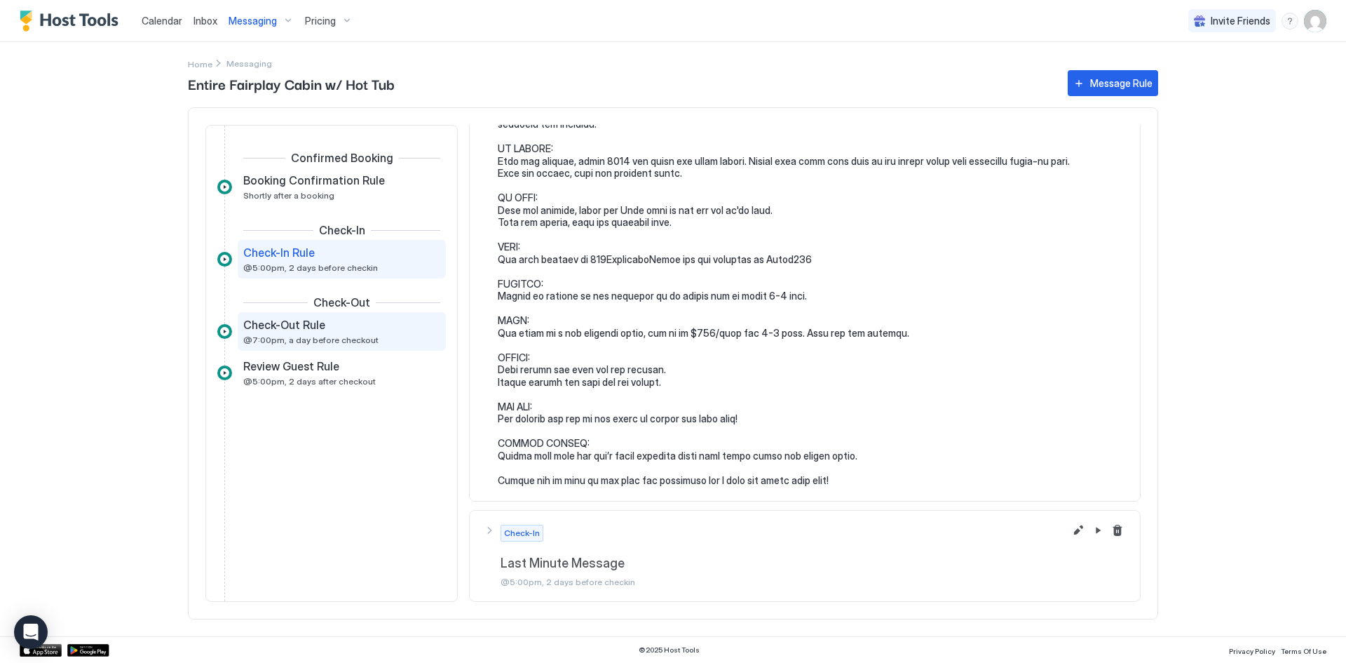
click at [273, 343] on span "@7:00pm, a day before checkout" at bounding box center [310, 339] width 135 height 11
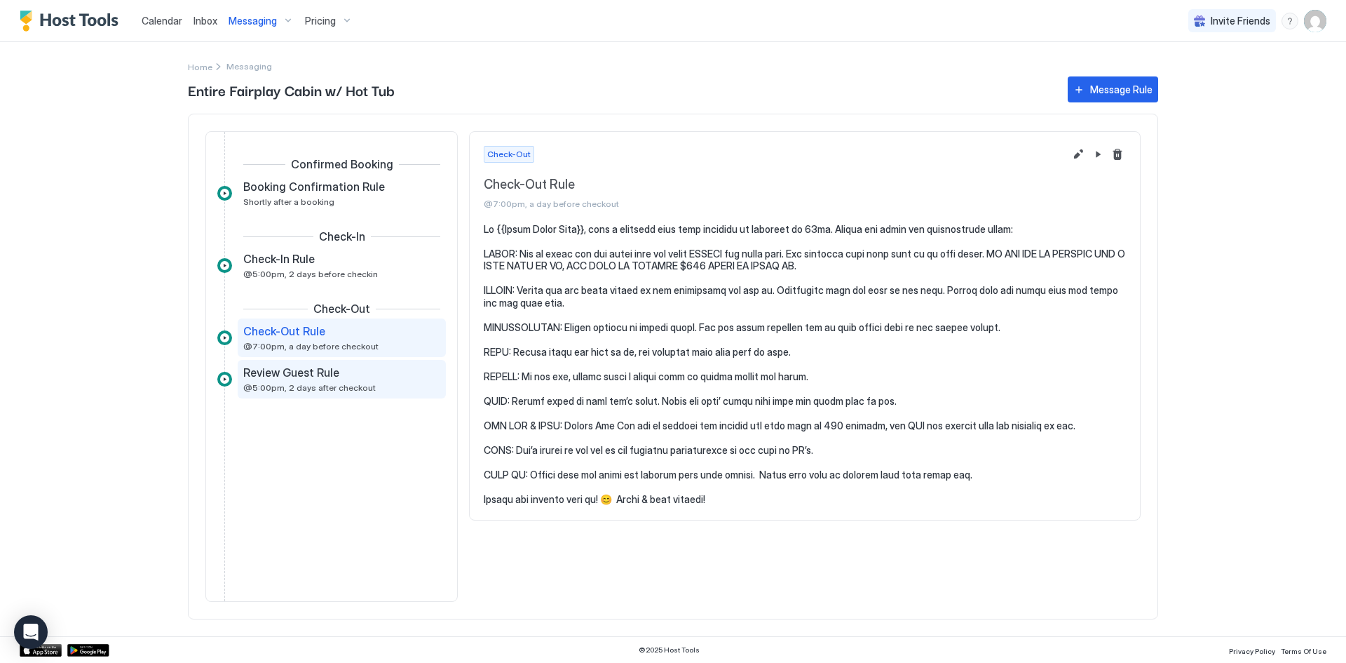
click at [360, 396] on div "Review Guest Rule @5:00pm, 2 days after checkout" at bounding box center [342, 379] width 208 height 39
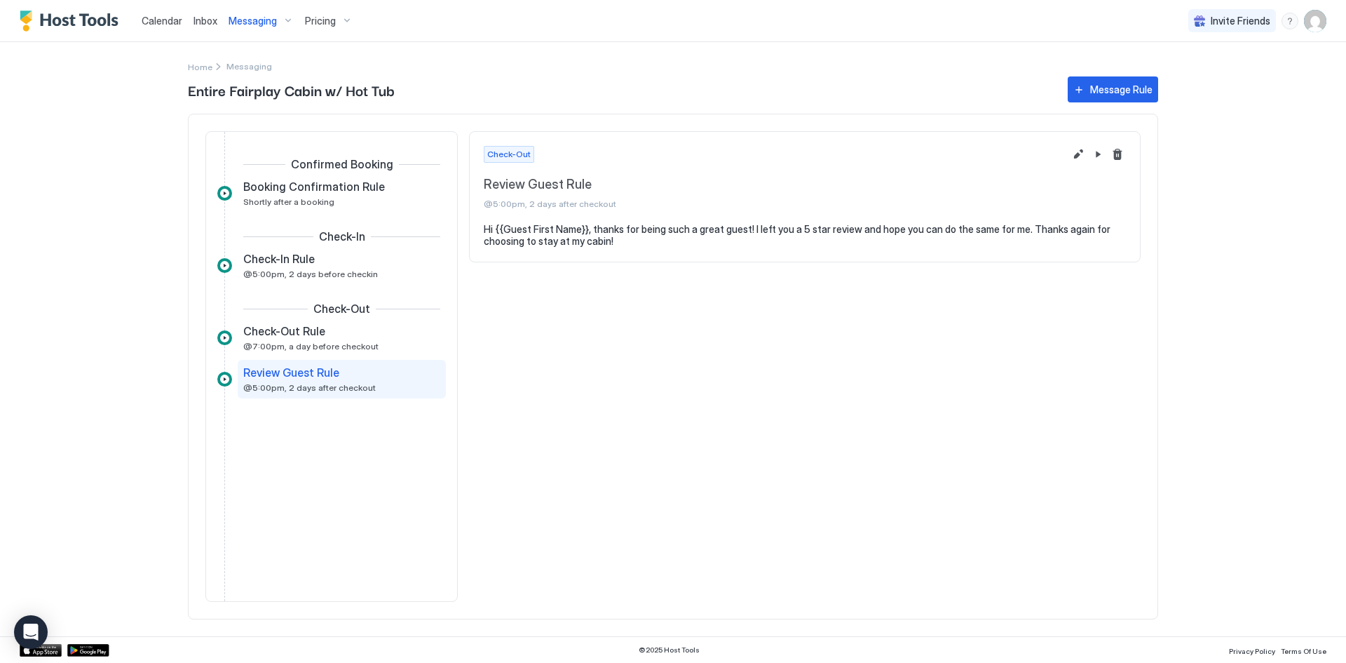
click at [361, 357] on div "Check-Out Check-Out Rule @7:00pm, a day before checkout" at bounding box center [331, 324] width 229 height 72
click at [356, 187] on span "Booking Confirmation Rule" at bounding box center [314, 187] width 142 height 14
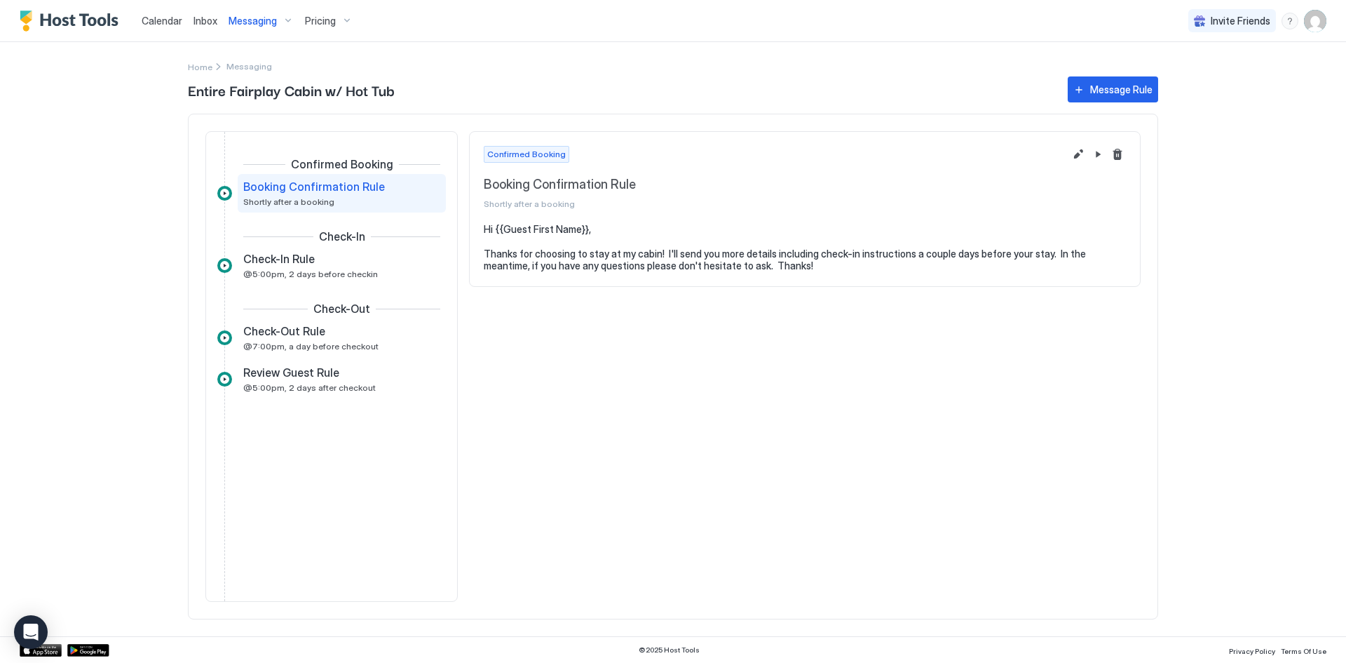
click at [352, 290] on div "Check-Out Check-Out Rule @7:00pm, a day before checkout" at bounding box center [331, 324] width 229 height 72
click at [340, 274] on span "@5:00pm, 2 days before checkin" at bounding box center [310, 274] width 135 height 11
